Goal: Check status: Check status

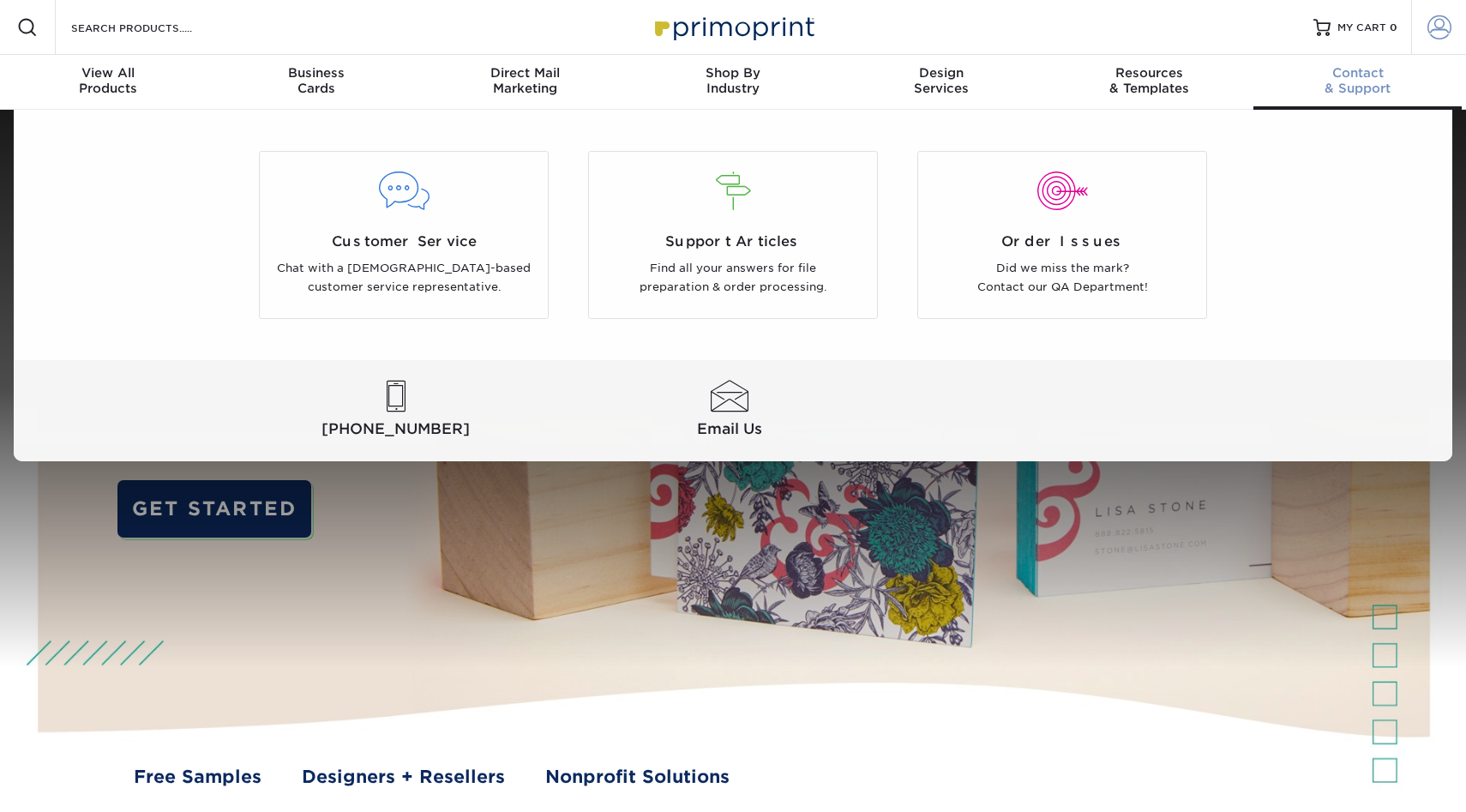
type input "mnldesigns831@gmai.com"
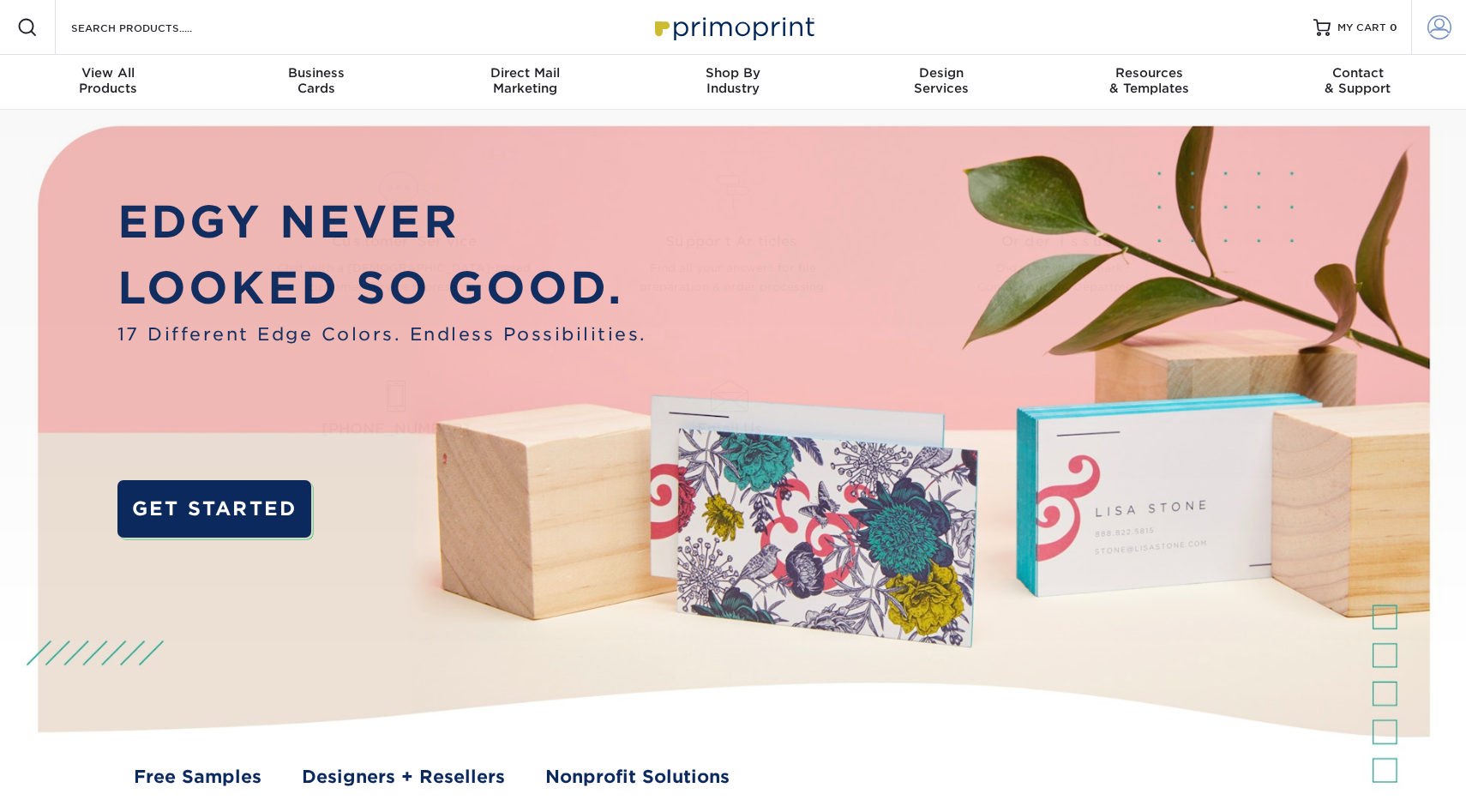
click at [1446, 39] on link "Account" at bounding box center [1438, 28] width 55 height 55
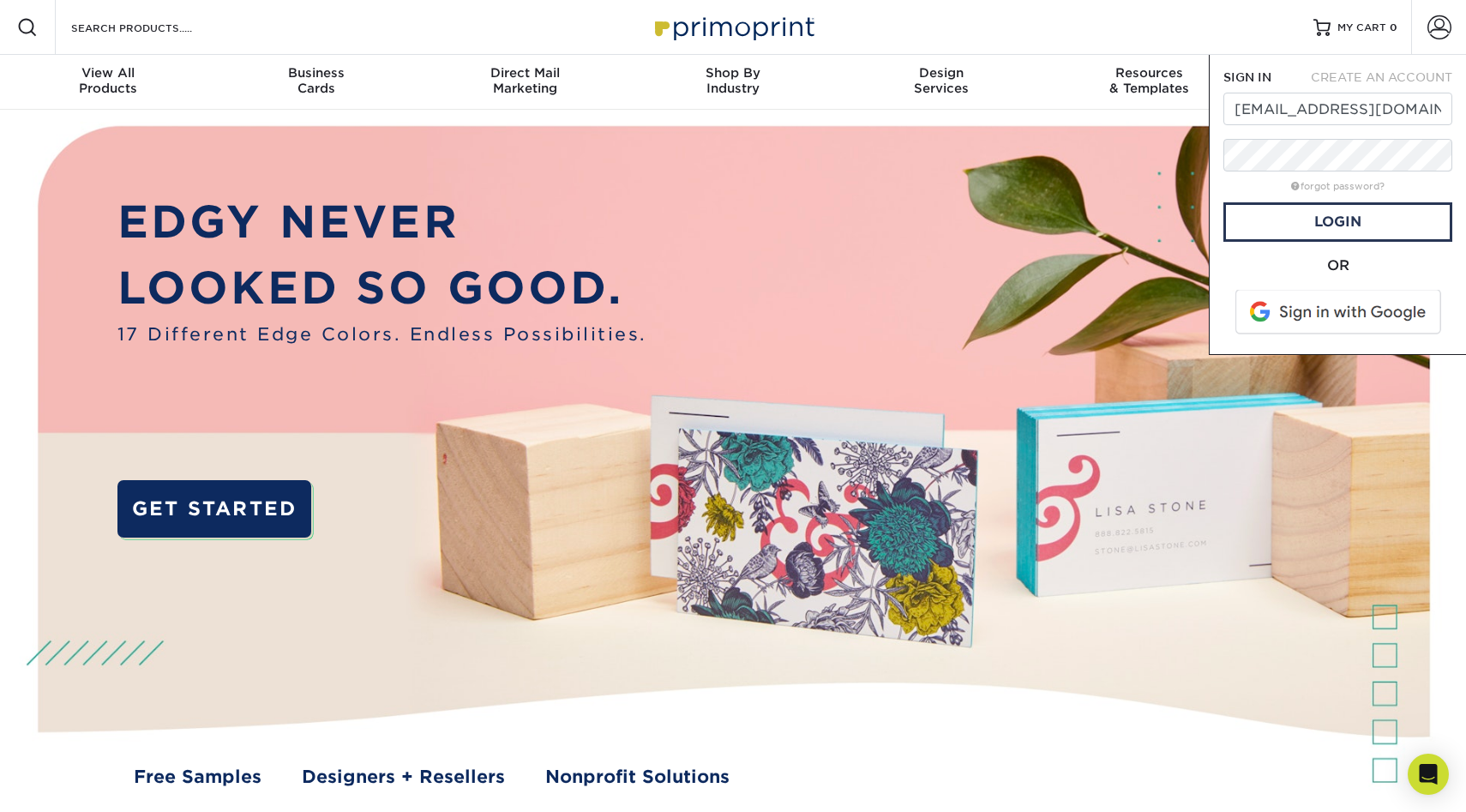
click at [1306, 309] on span at bounding box center [1339, 312] width 219 height 44
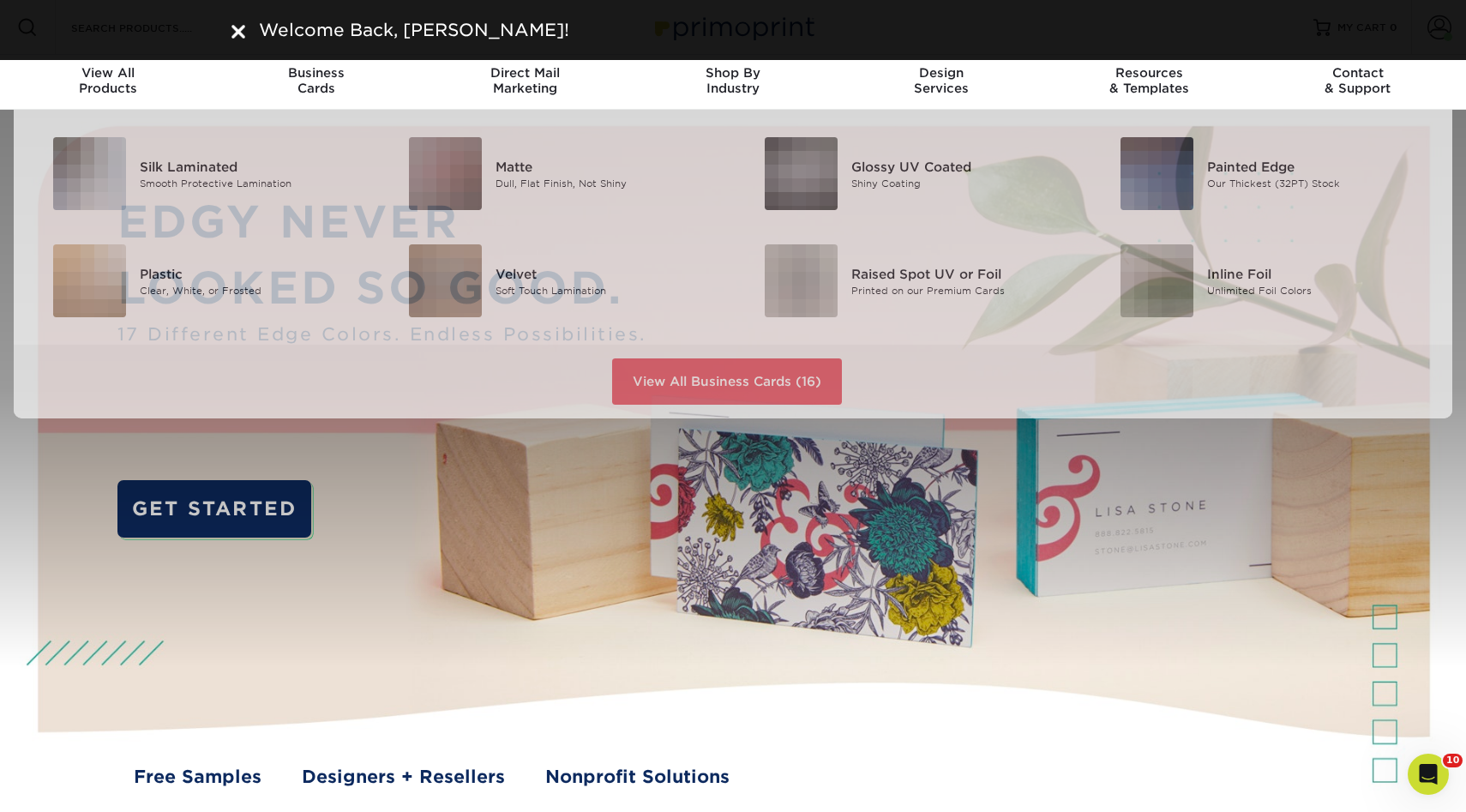
click at [244, 30] on img at bounding box center [237, 31] width 13 height 13
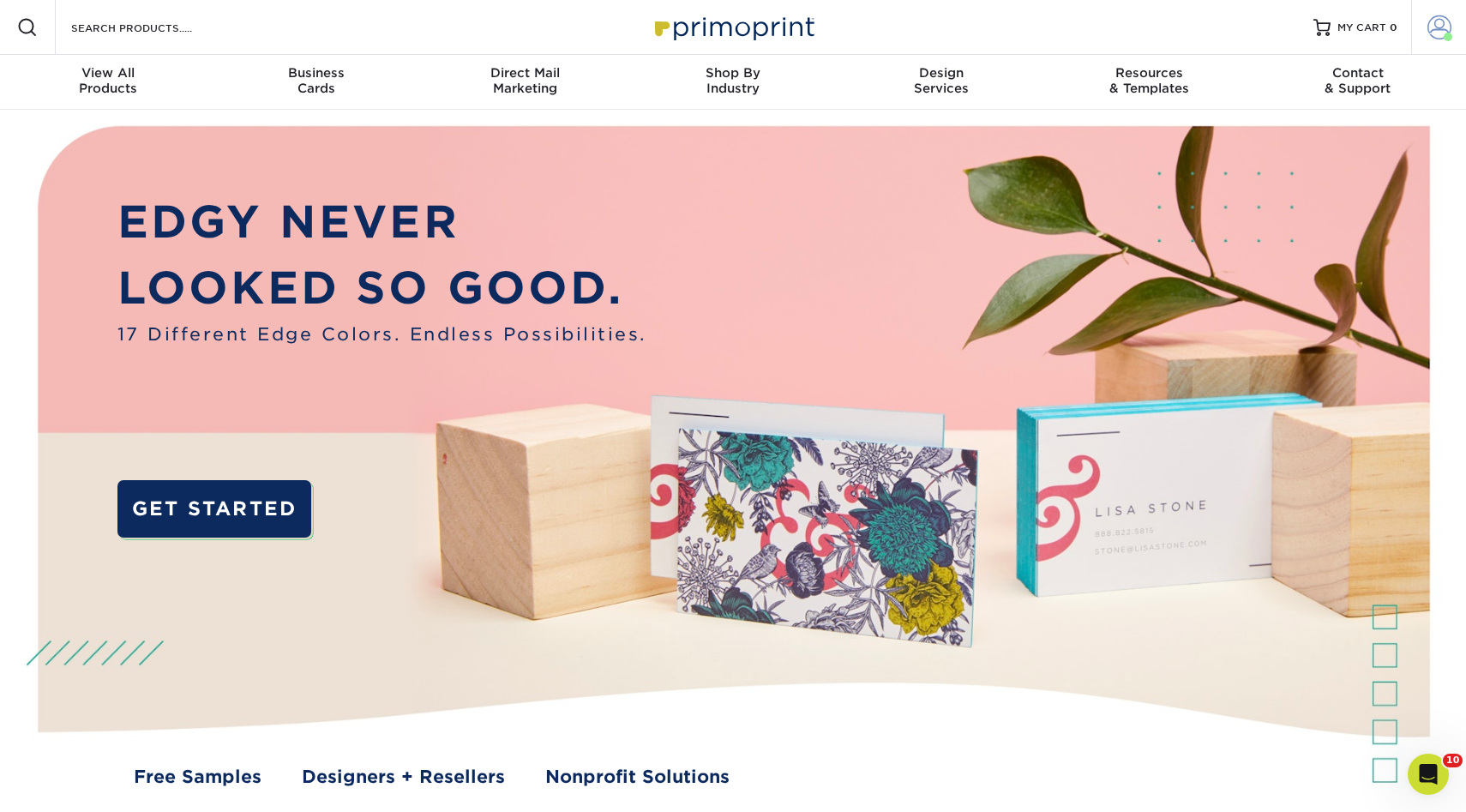
click at [1430, 36] on span at bounding box center [1438, 27] width 24 height 24
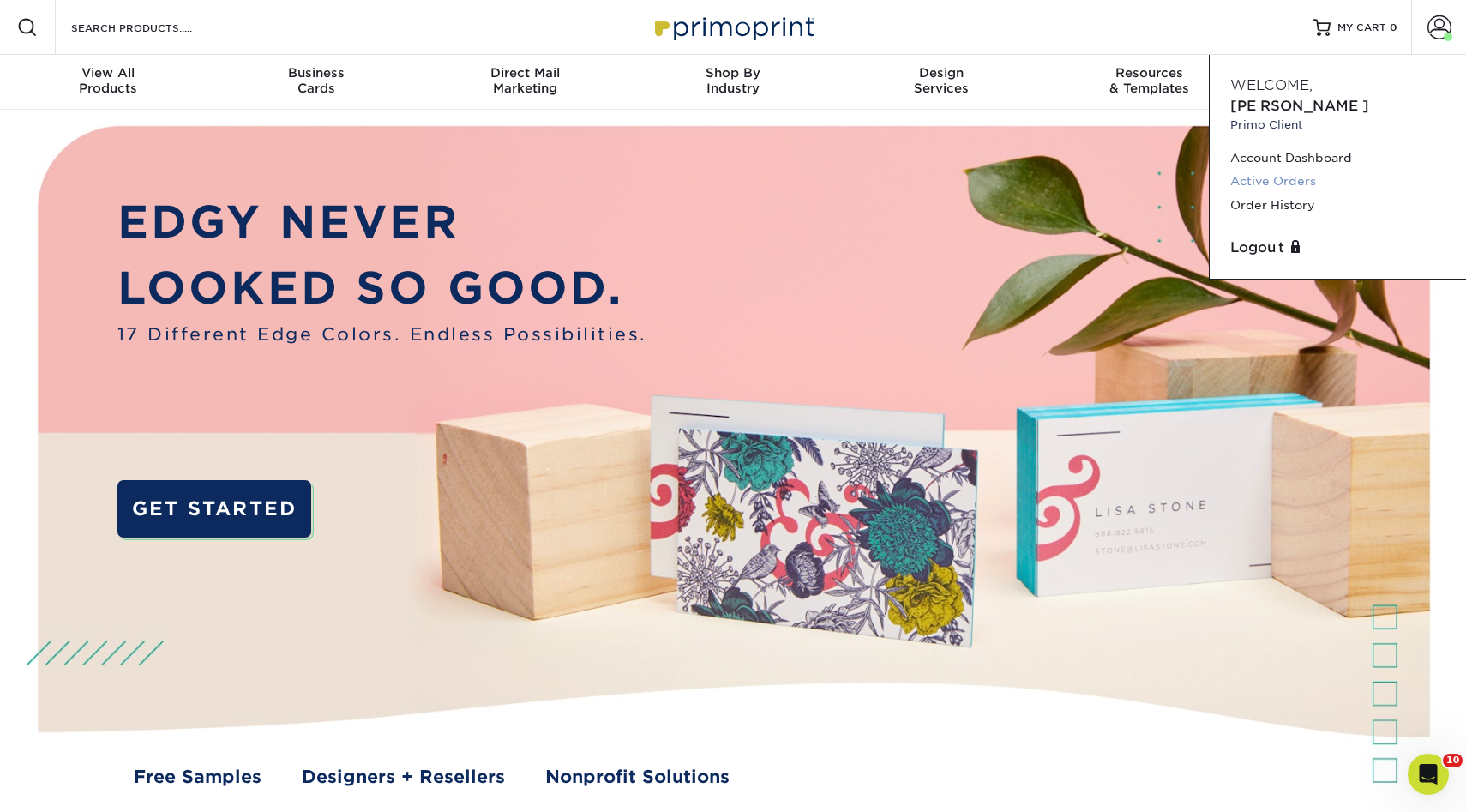
click at [1281, 170] on link "Active Orders" at bounding box center [1337, 181] width 215 height 23
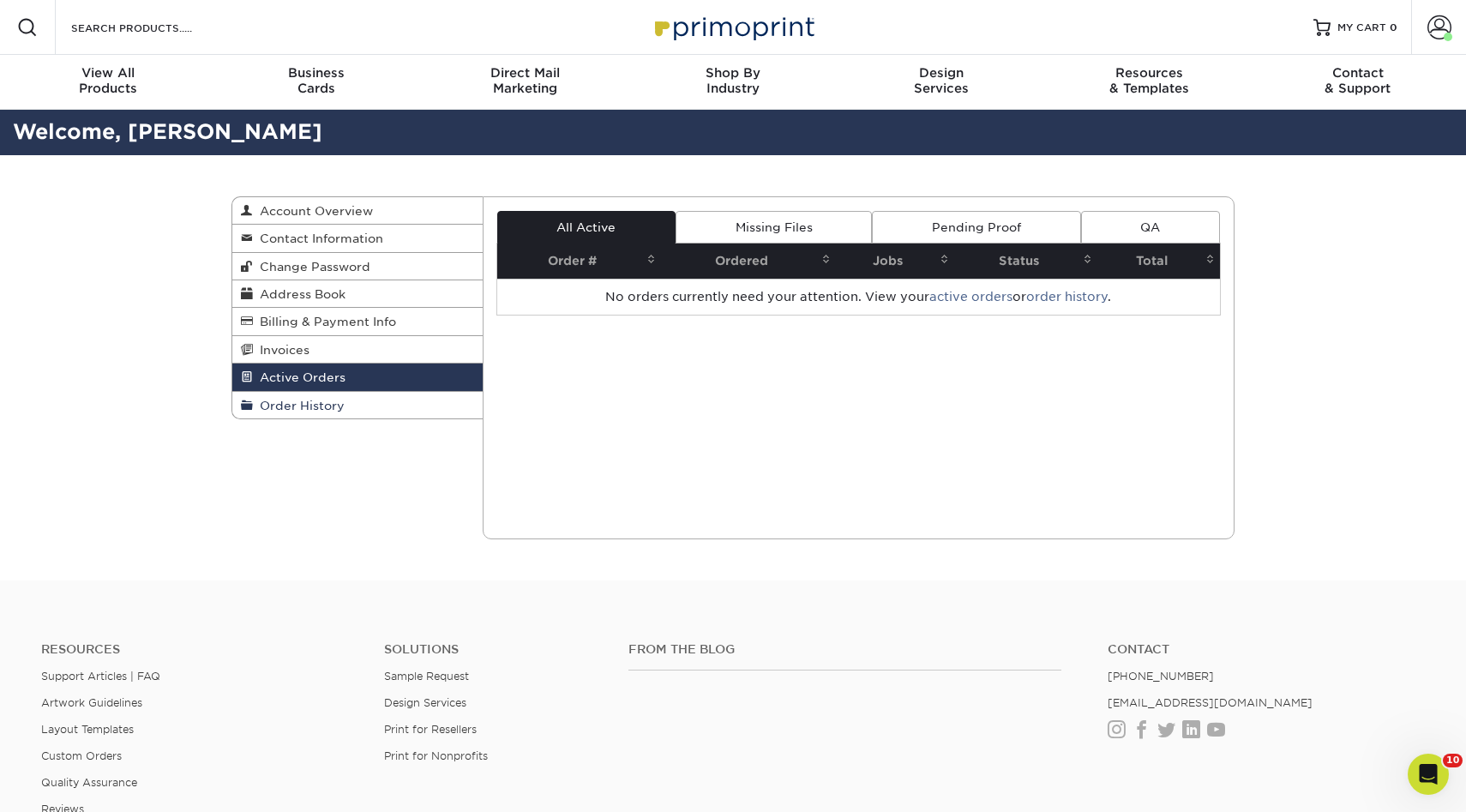
click at [303, 412] on span "Order History" at bounding box center [299, 405] width 92 height 13
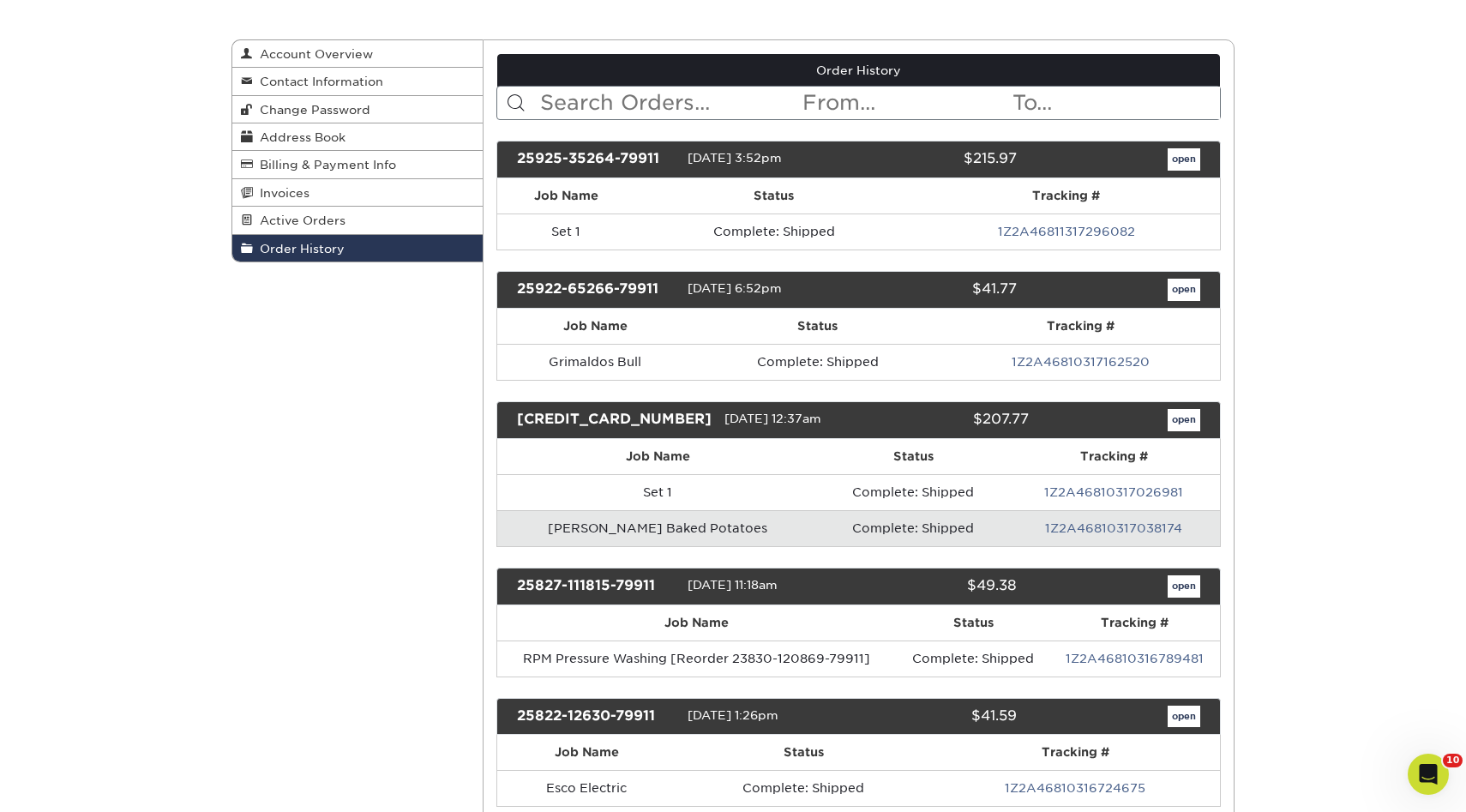
scroll to position [158, 0]
